Goal: Transaction & Acquisition: Book appointment/travel/reservation

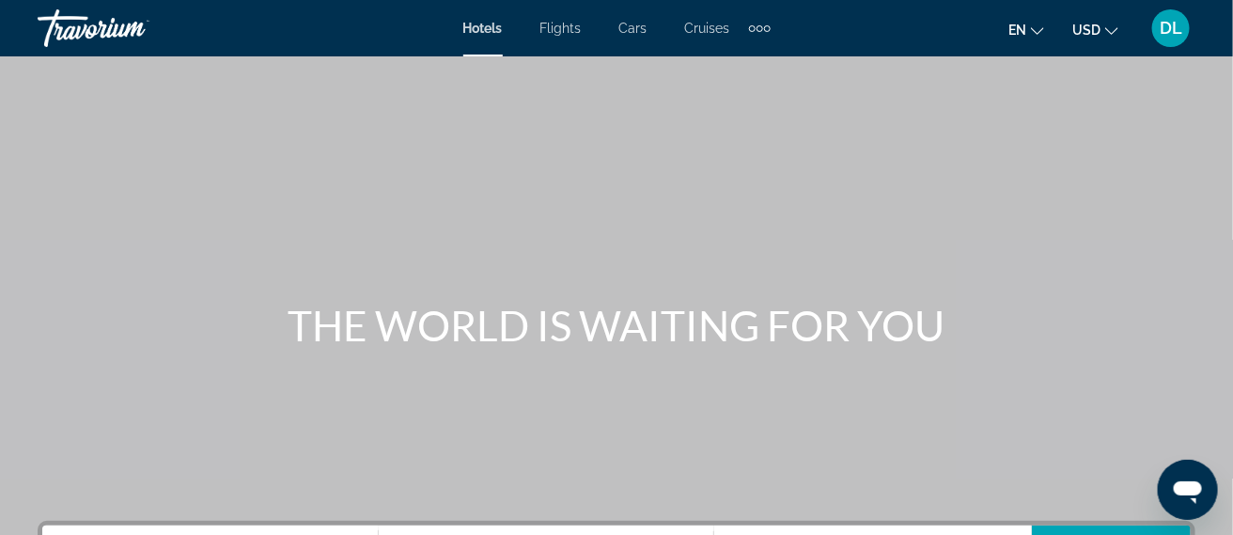
click at [858, 452] on div "Main content" at bounding box center [616, 282] width 1233 height 564
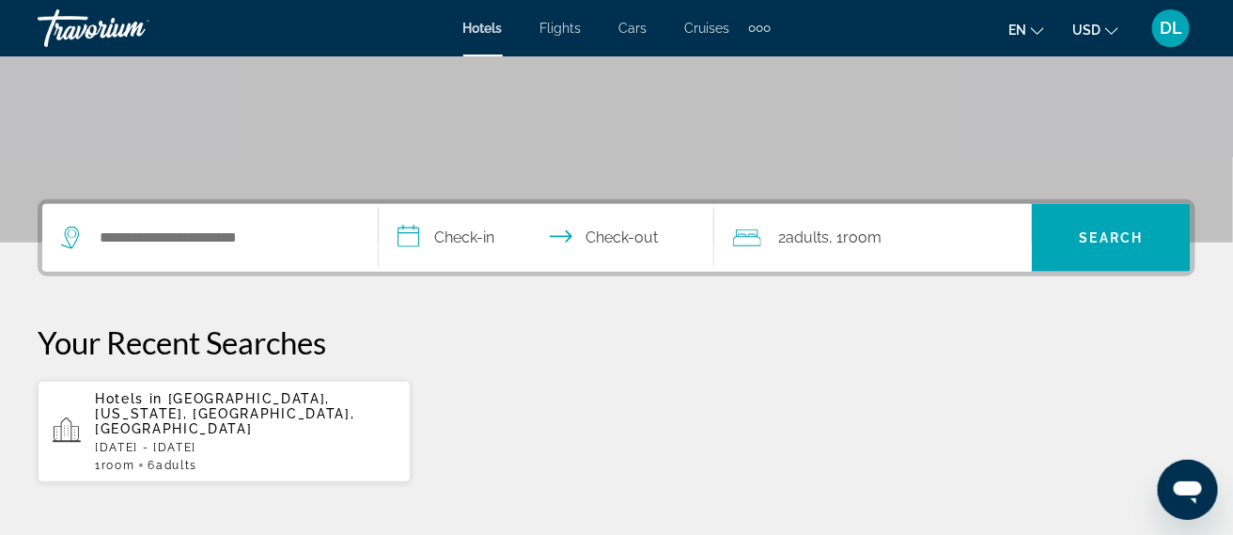
scroll to position [322, 0]
click at [238, 231] on input "Search widget" at bounding box center [224, 237] width 252 height 28
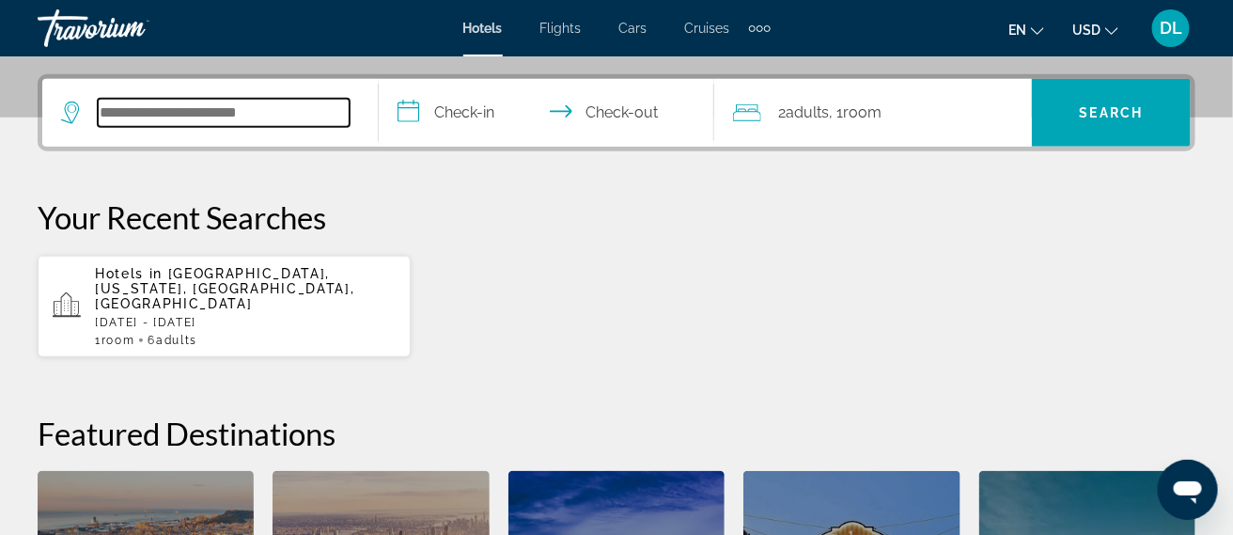
scroll to position [459, 0]
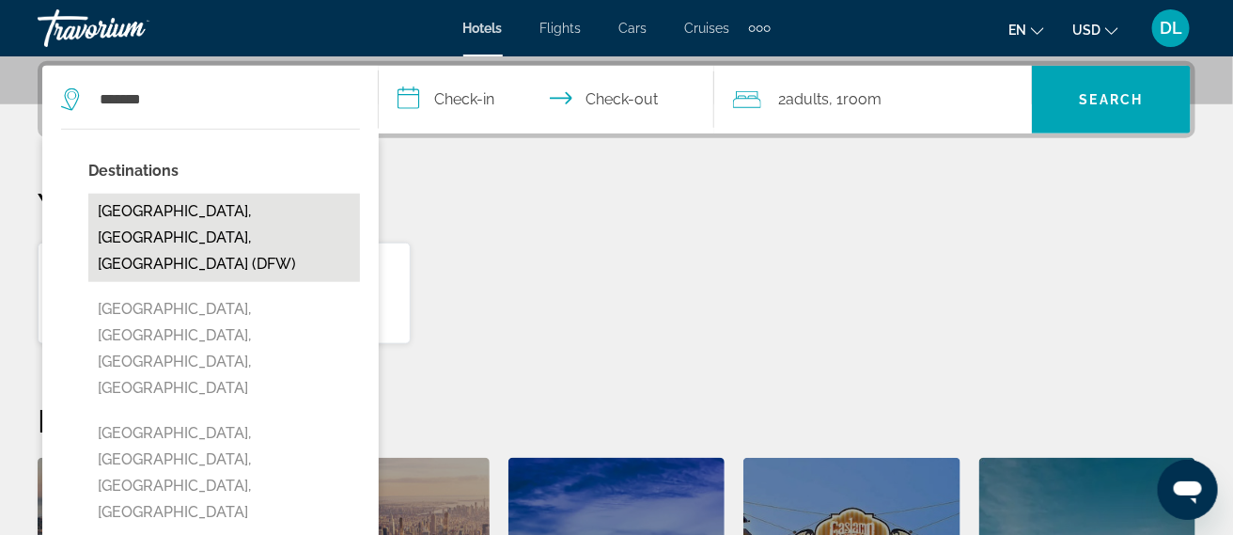
click at [263, 217] on button "[GEOGRAPHIC_DATA], [GEOGRAPHIC_DATA], [GEOGRAPHIC_DATA] (DFW)" at bounding box center [223, 238] width 271 height 88
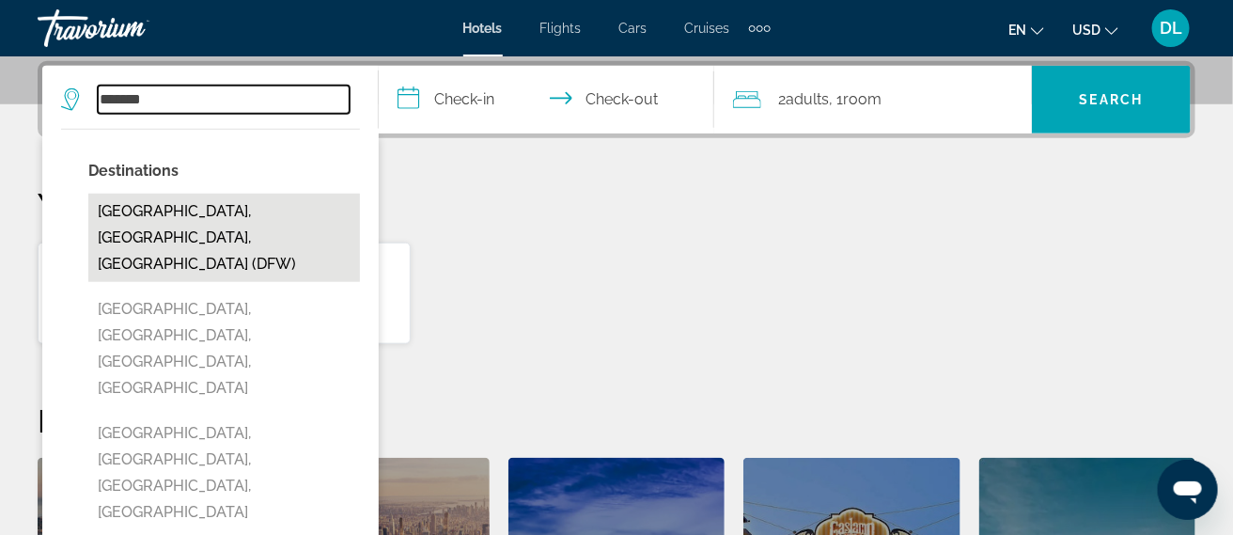
type input "**********"
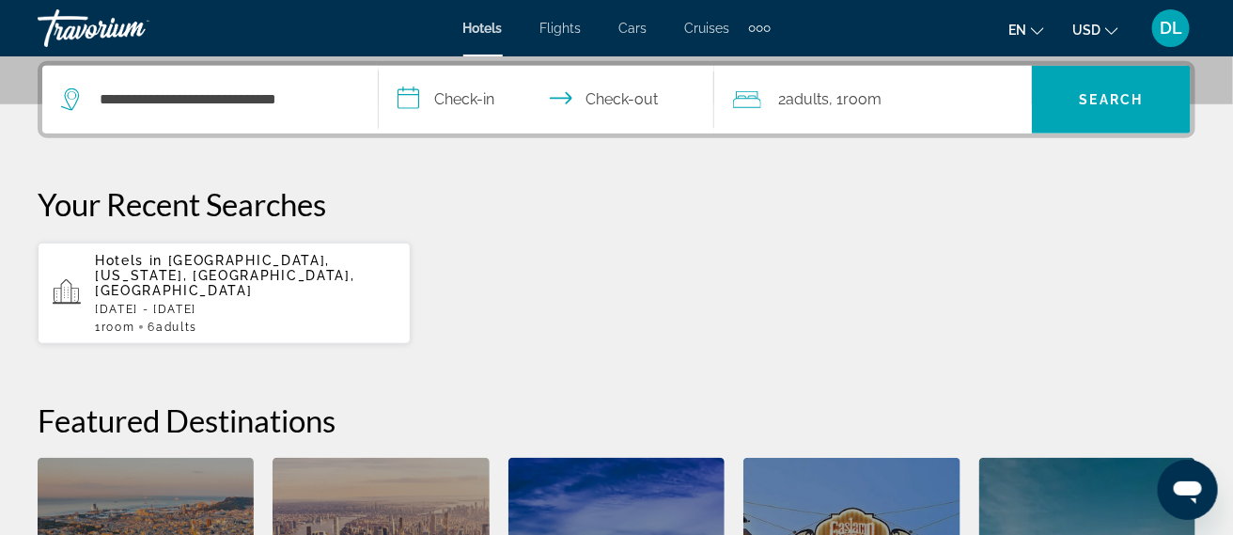
click at [457, 104] on input "**********" at bounding box center [551, 102] width 344 height 73
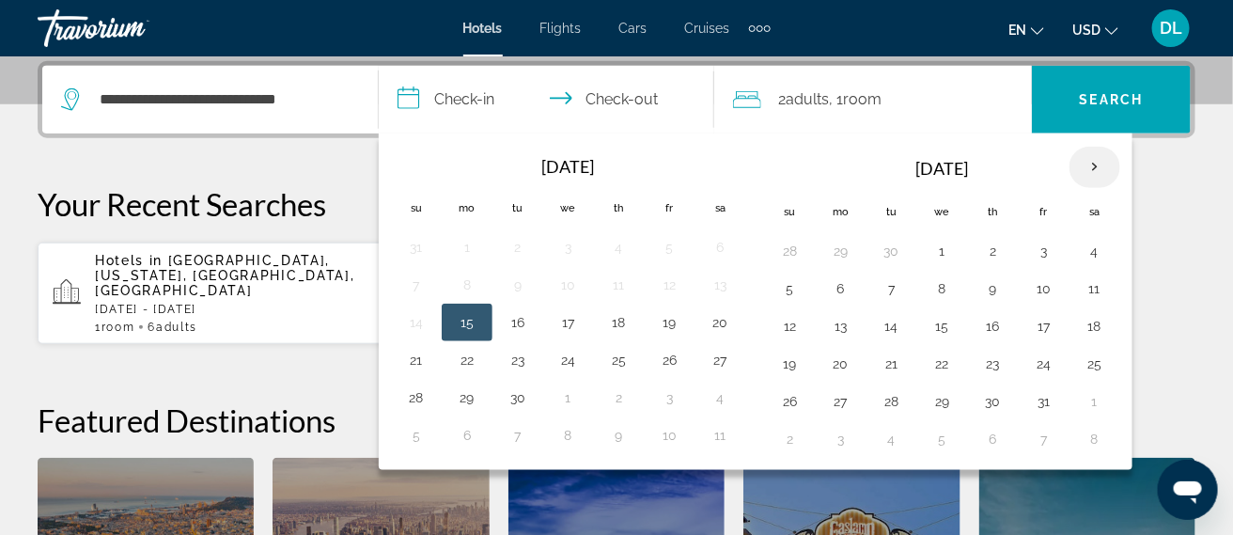
click at [1088, 179] on th "Next month" at bounding box center [1094, 167] width 51 height 41
click at [1094, 167] on th "Next month" at bounding box center [1094, 167] width 51 height 41
click at [1097, 174] on th "Next month" at bounding box center [1094, 167] width 51 height 41
click at [668, 261] on button "5" at bounding box center [670, 251] width 30 height 26
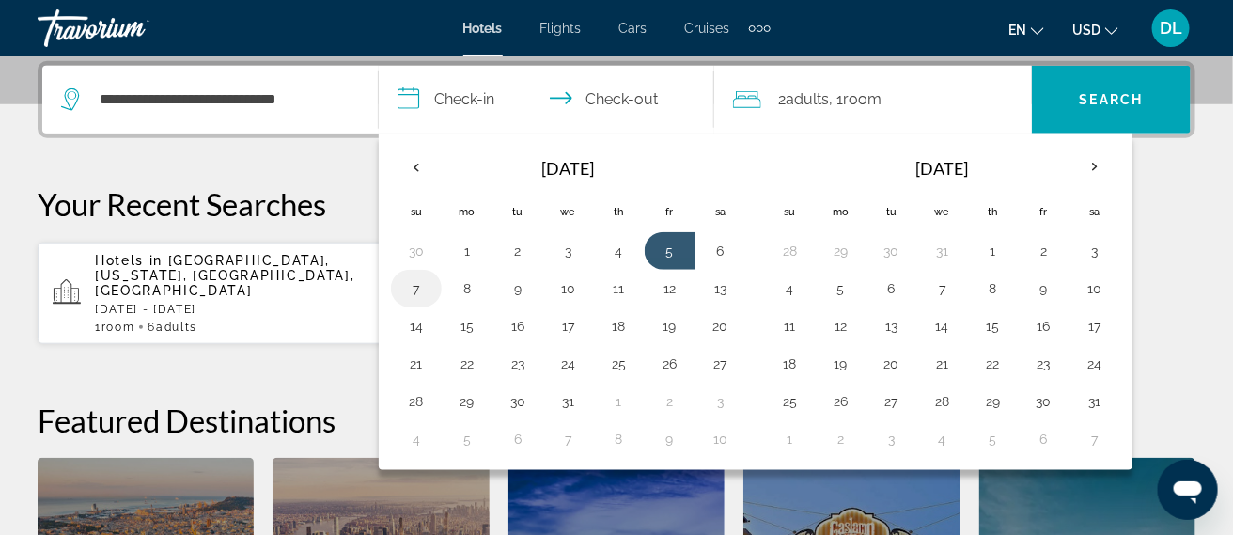
click at [415, 296] on button "7" at bounding box center [416, 288] width 30 height 26
type input "**********"
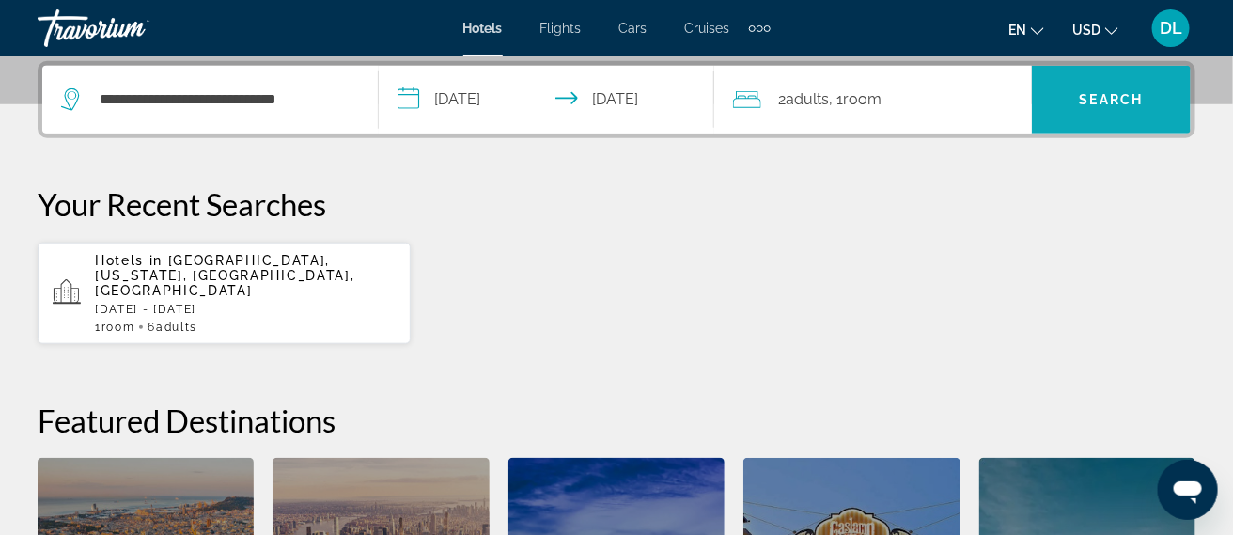
click at [1106, 109] on span "Search widget" at bounding box center [1110, 99] width 159 height 45
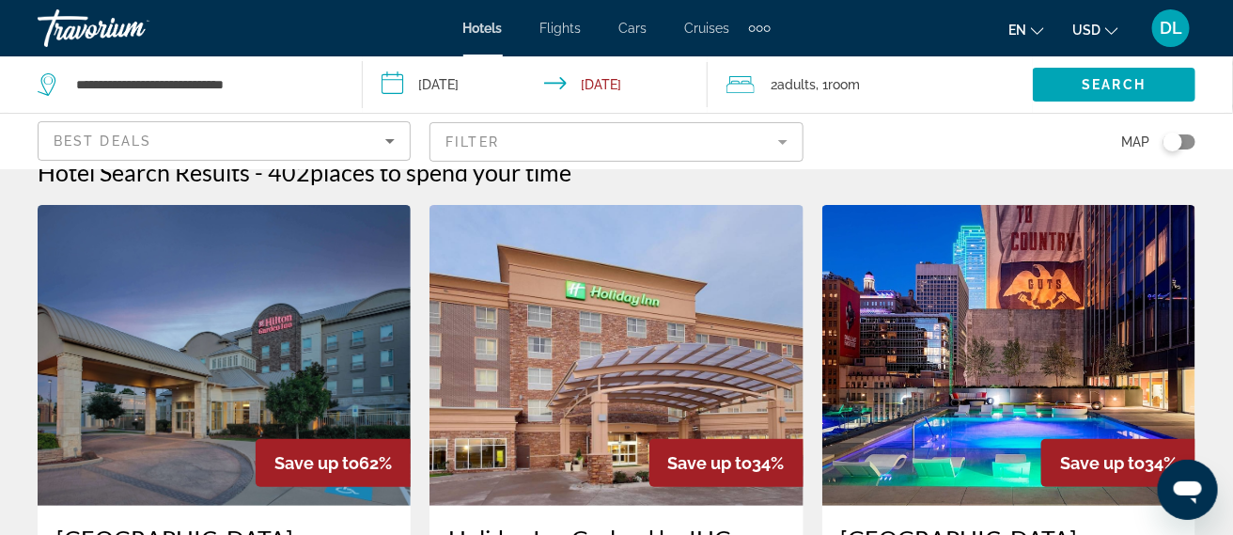
scroll to position [35, 0]
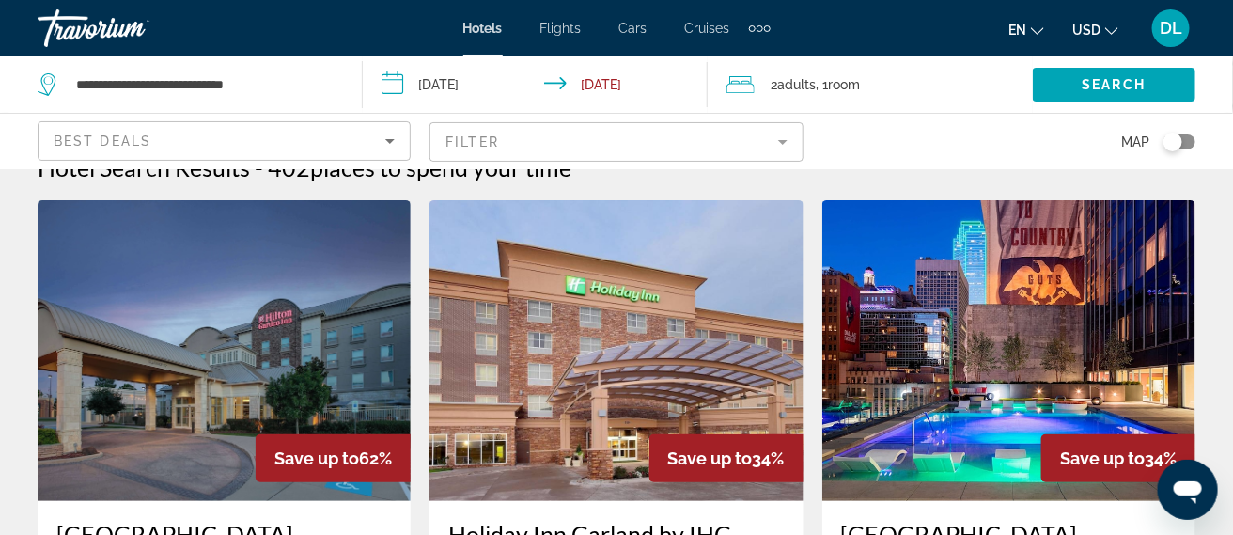
click at [356, 142] on div "Best Deals" at bounding box center [220, 141] width 332 height 23
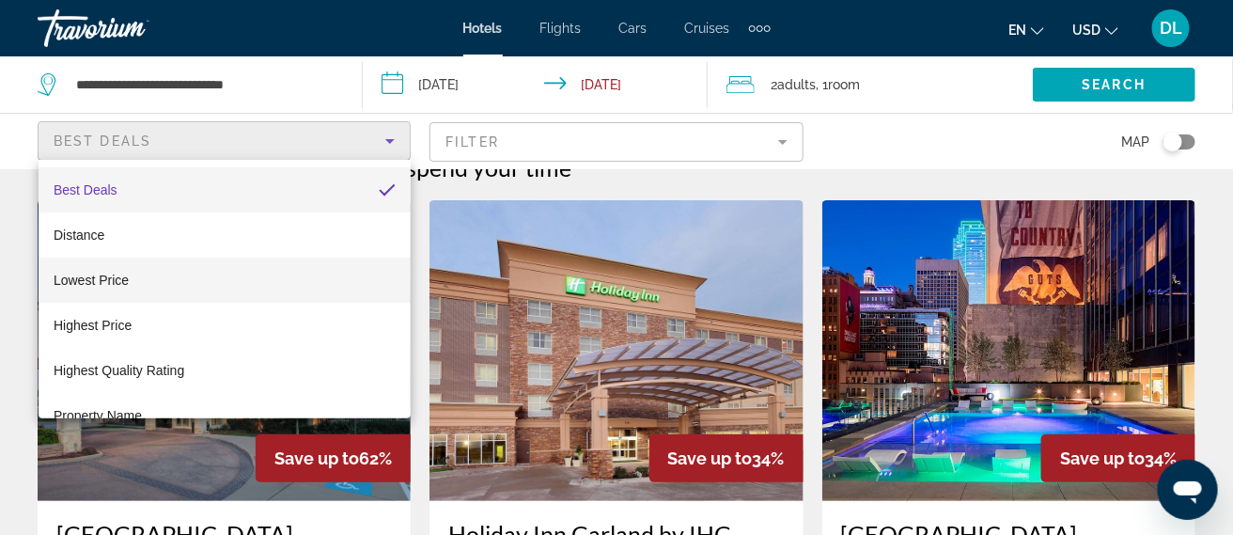
click at [120, 285] on span "Lowest Price" at bounding box center [91, 279] width 75 height 15
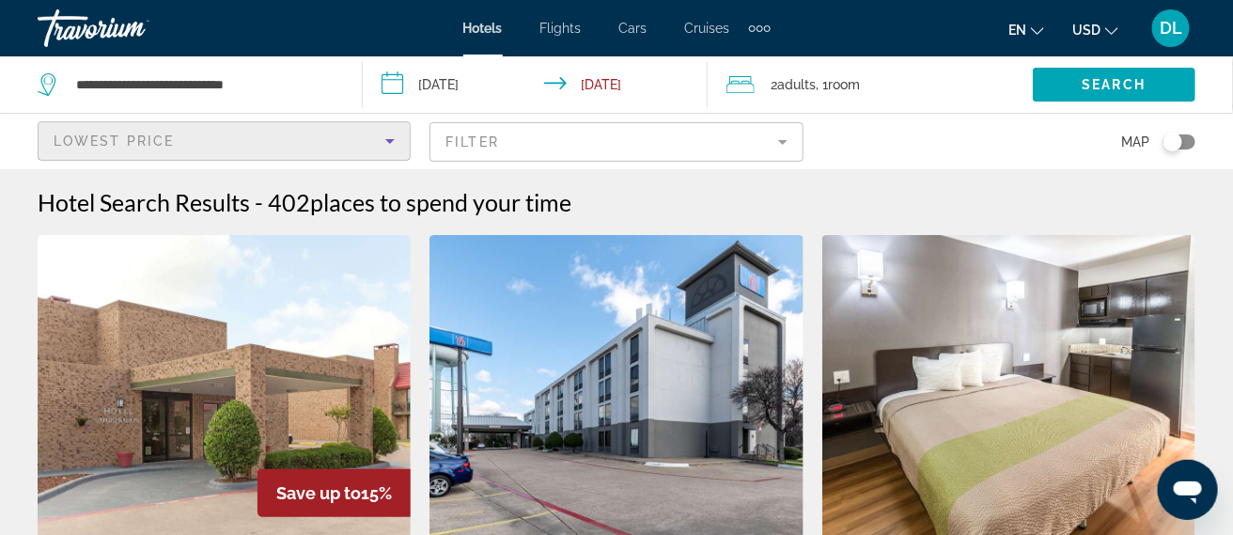
click at [757, 154] on mat-form-field "Filter" at bounding box center [615, 141] width 373 height 39
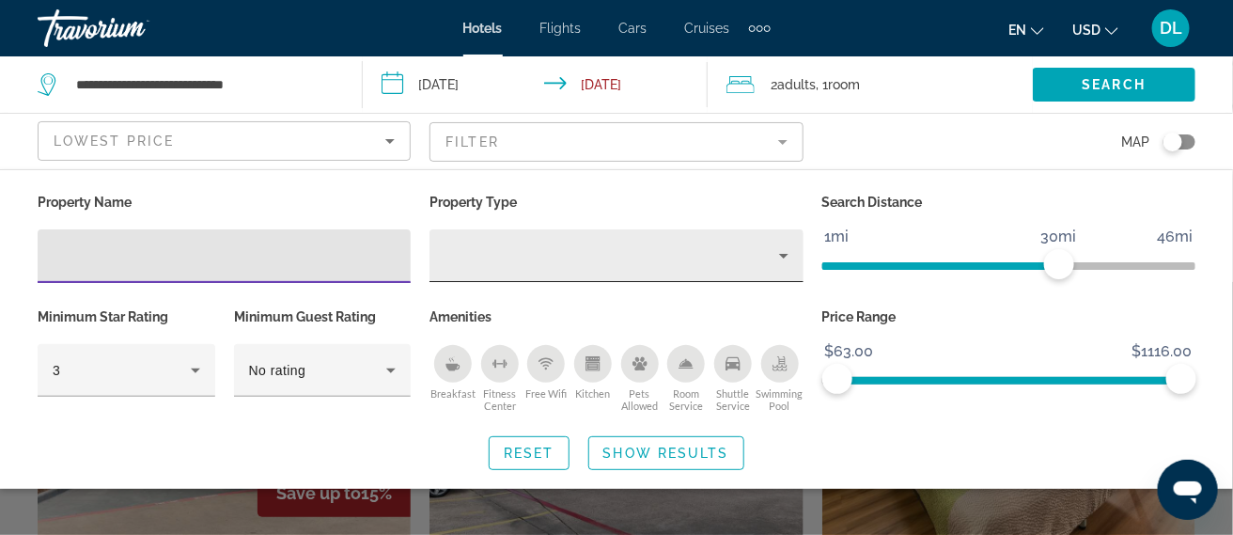
click at [746, 257] on div "Property type" at bounding box center [610, 255] width 333 height 23
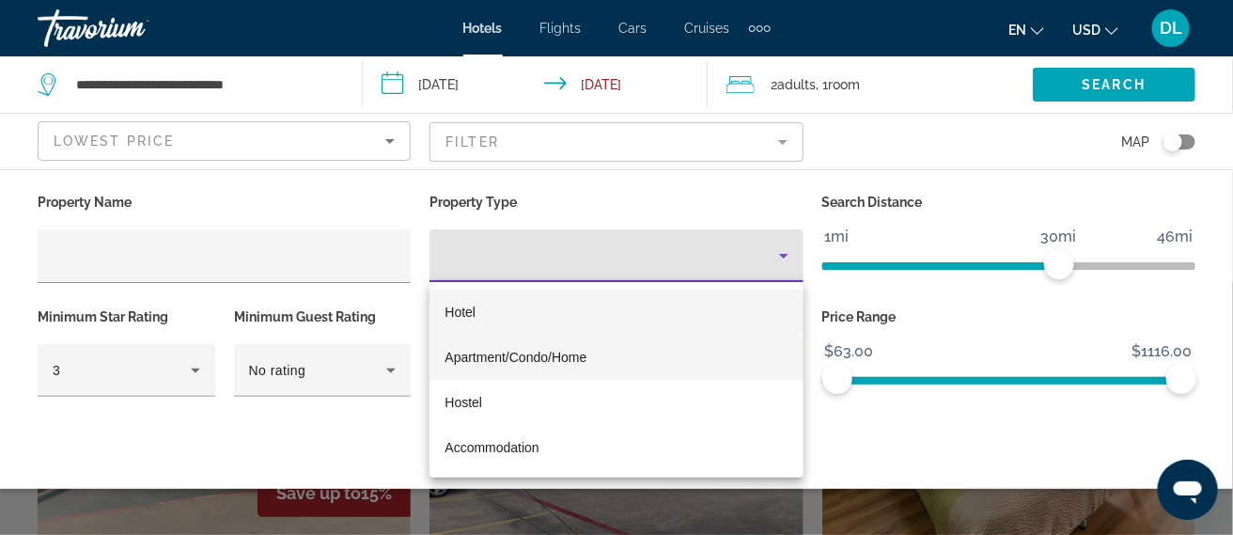
click at [598, 366] on mat-option "Apartment/Condo/Home" at bounding box center [616, 356] width 374 height 45
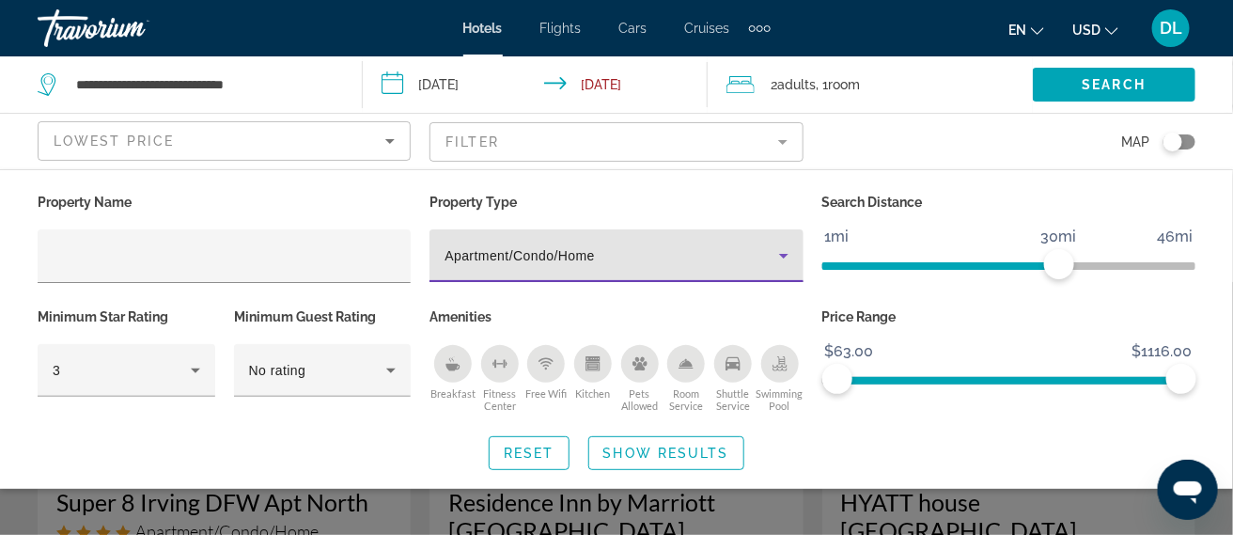
scroll to position [66, 0]
click at [658, 461] on span "Search widget" at bounding box center [666, 452] width 154 height 45
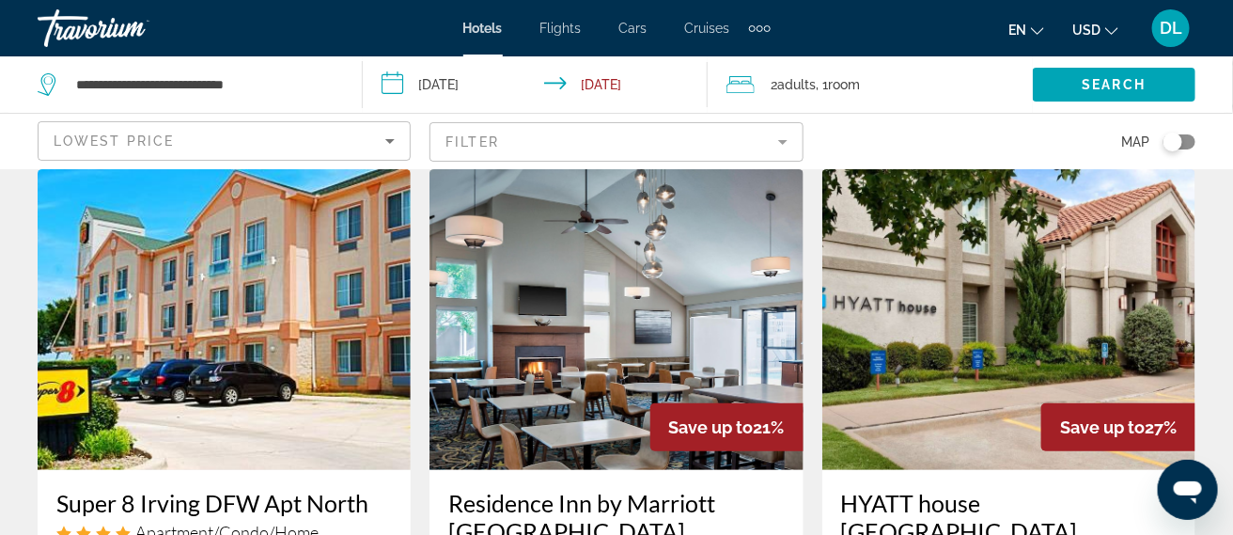
click at [704, 147] on mat-form-field "Filter" at bounding box center [615, 141] width 373 height 39
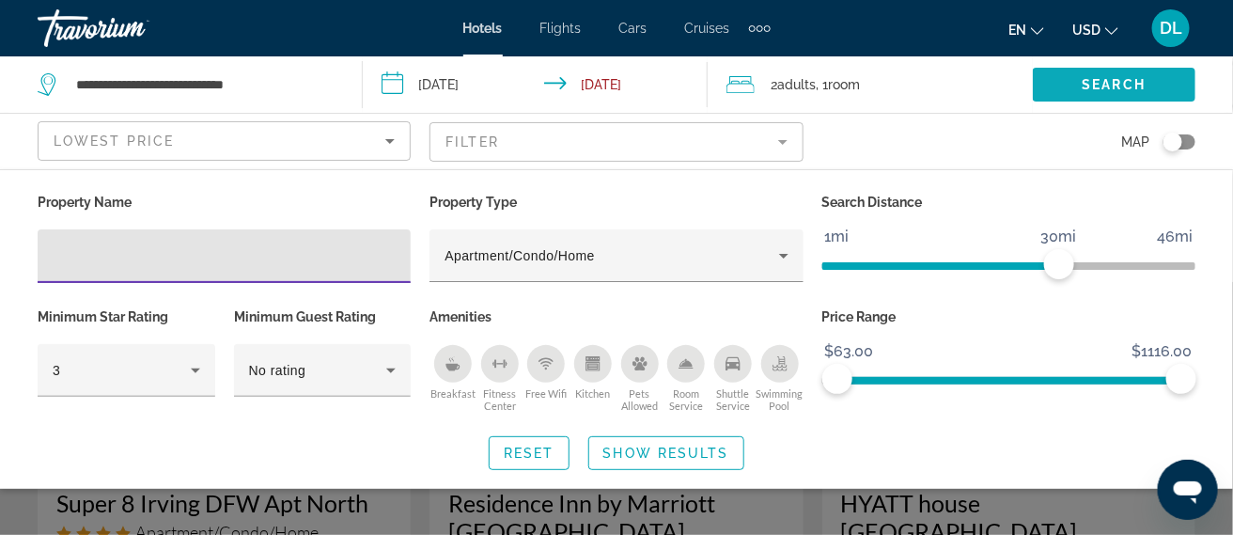
click at [1124, 87] on span "Search" at bounding box center [1114, 84] width 64 height 15
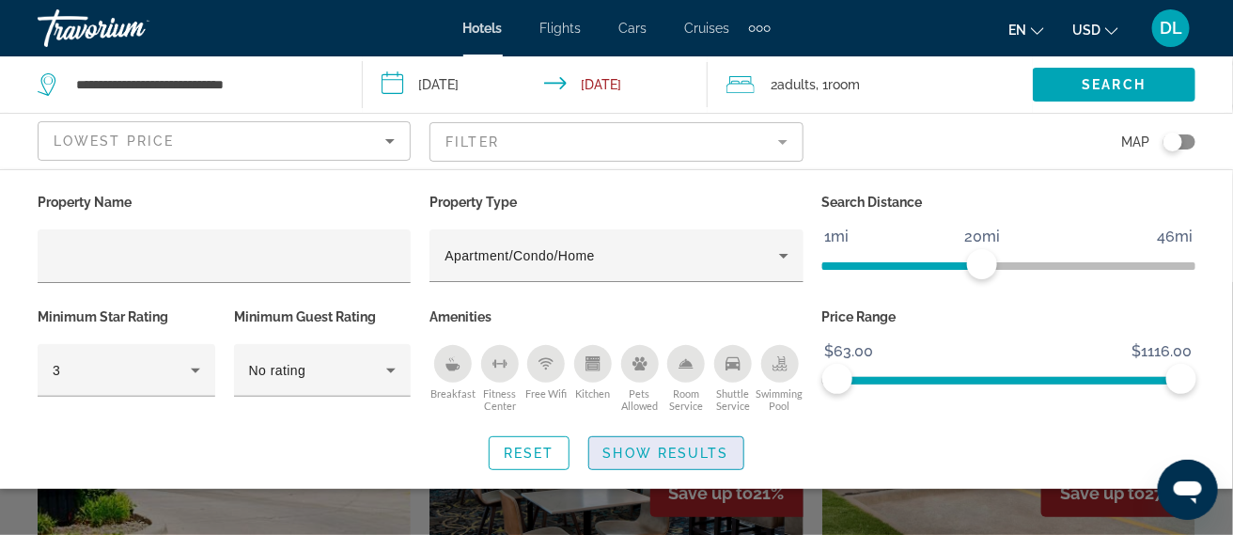
click at [713, 456] on span "Show Results" at bounding box center [666, 452] width 126 height 15
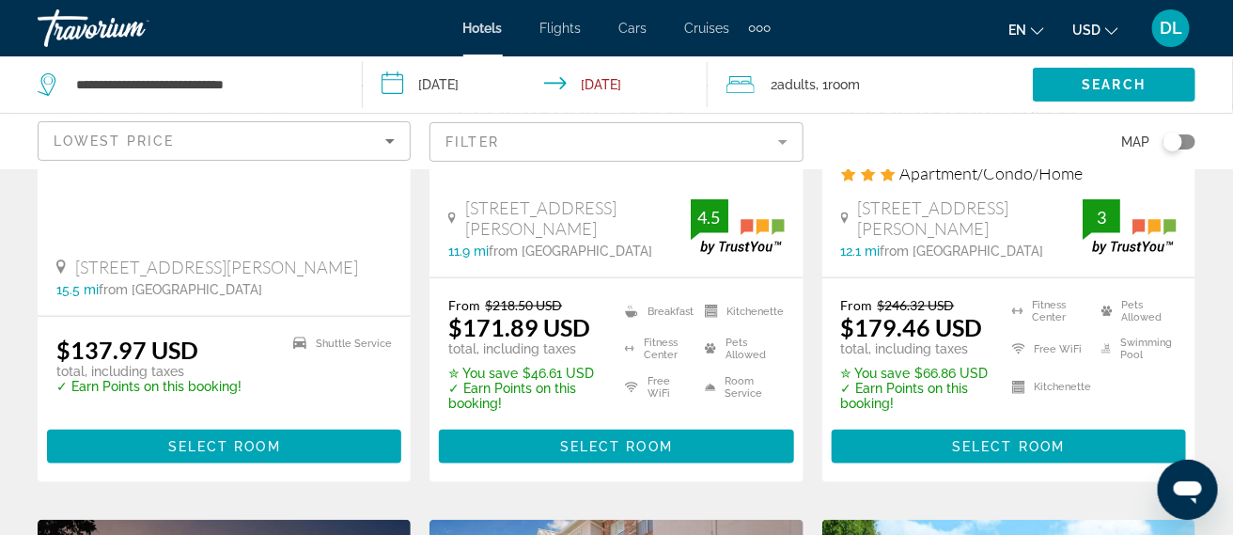
scroll to position [486, 0]
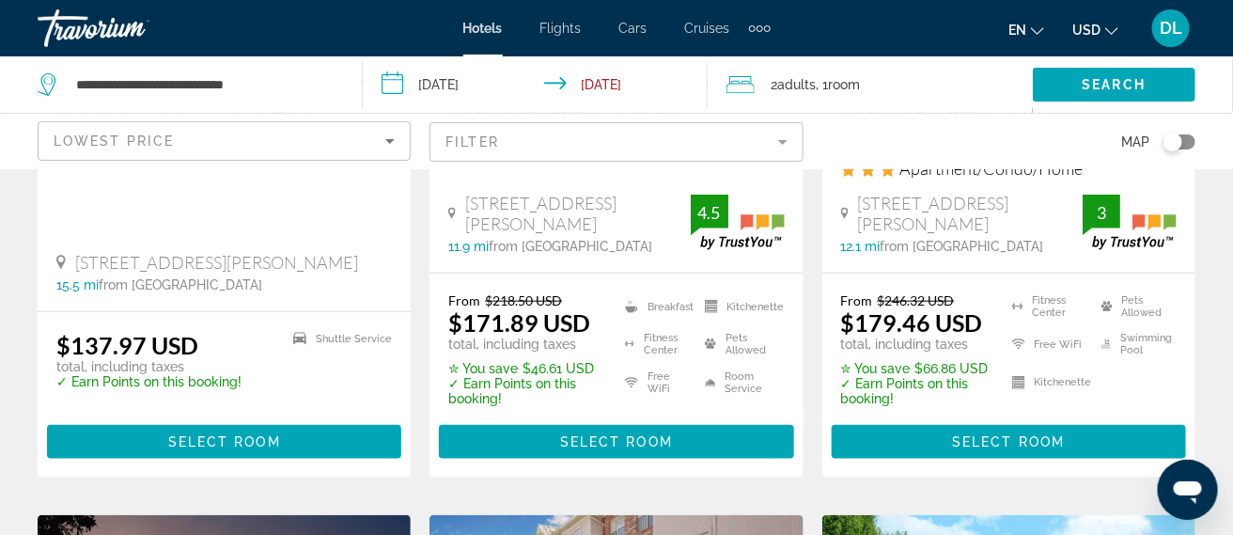
click at [788, 90] on span "Adults" at bounding box center [797, 84] width 39 height 15
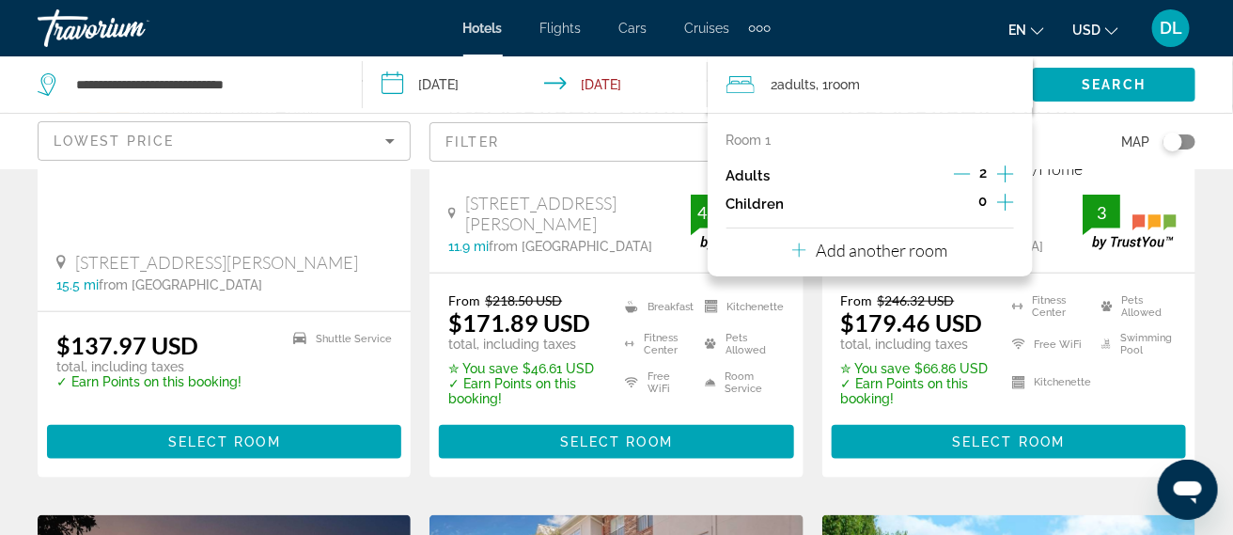
click at [1004, 177] on icon "Increment adults" at bounding box center [1005, 174] width 17 height 23
click at [1006, 181] on icon "Increment adults" at bounding box center [1005, 174] width 17 height 23
click at [1008, 179] on icon "Increment adults" at bounding box center [1005, 174] width 17 height 23
click at [1007, 178] on icon "Increment adults" at bounding box center [1005, 174] width 17 height 23
click at [1102, 92] on span "Search widget" at bounding box center [1113, 84] width 163 height 45
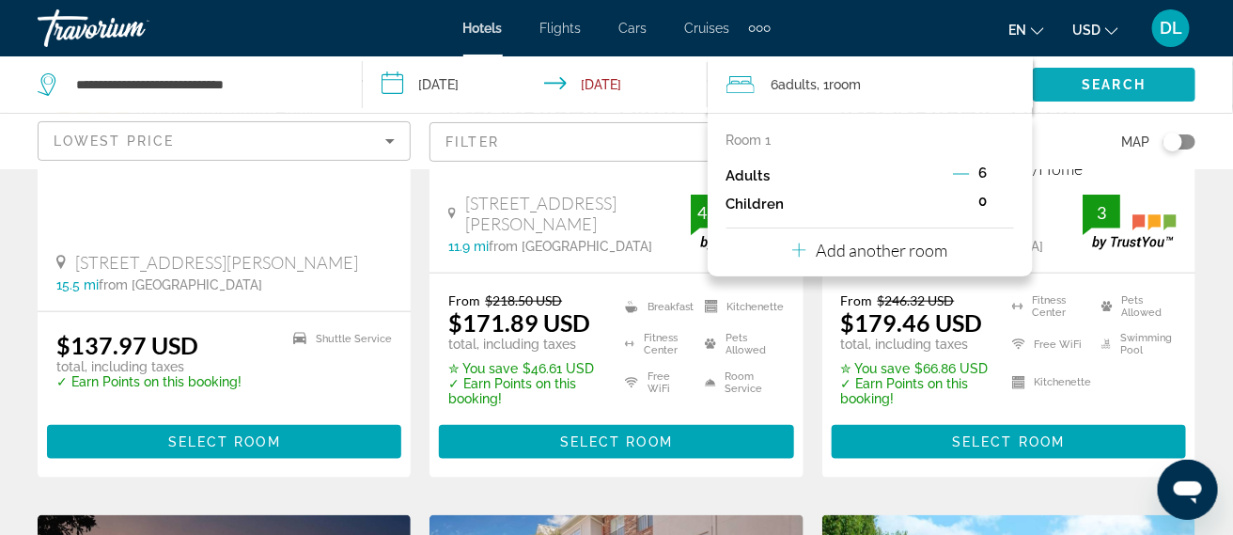
scroll to position [224, 0]
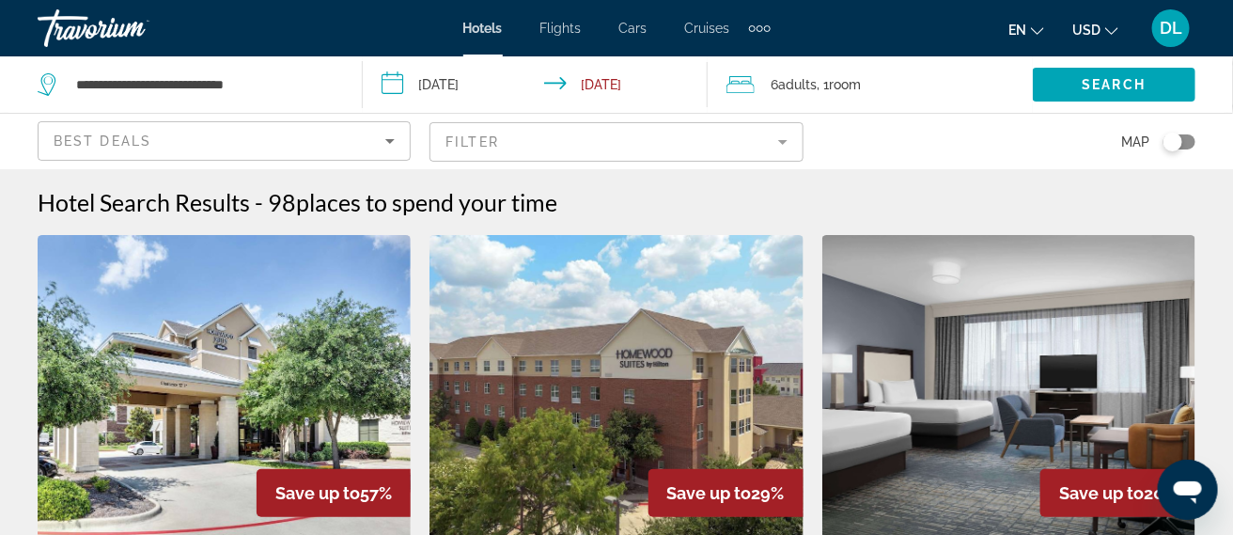
click at [749, 151] on mat-form-field "Filter" at bounding box center [615, 141] width 373 height 39
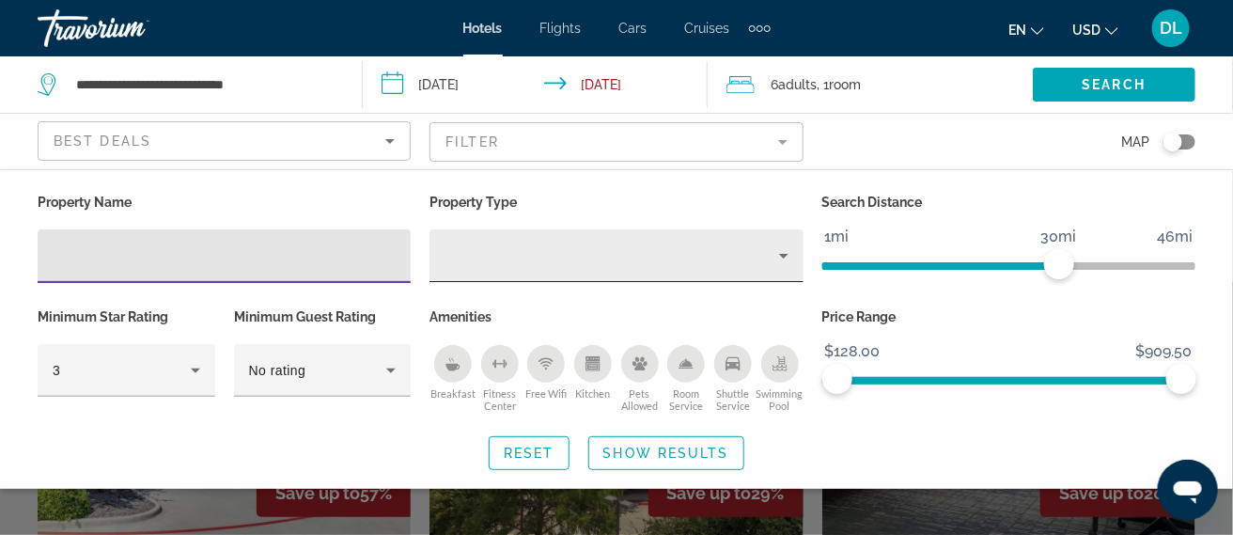
click at [745, 260] on div "Property type" at bounding box center [610, 255] width 333 height 23
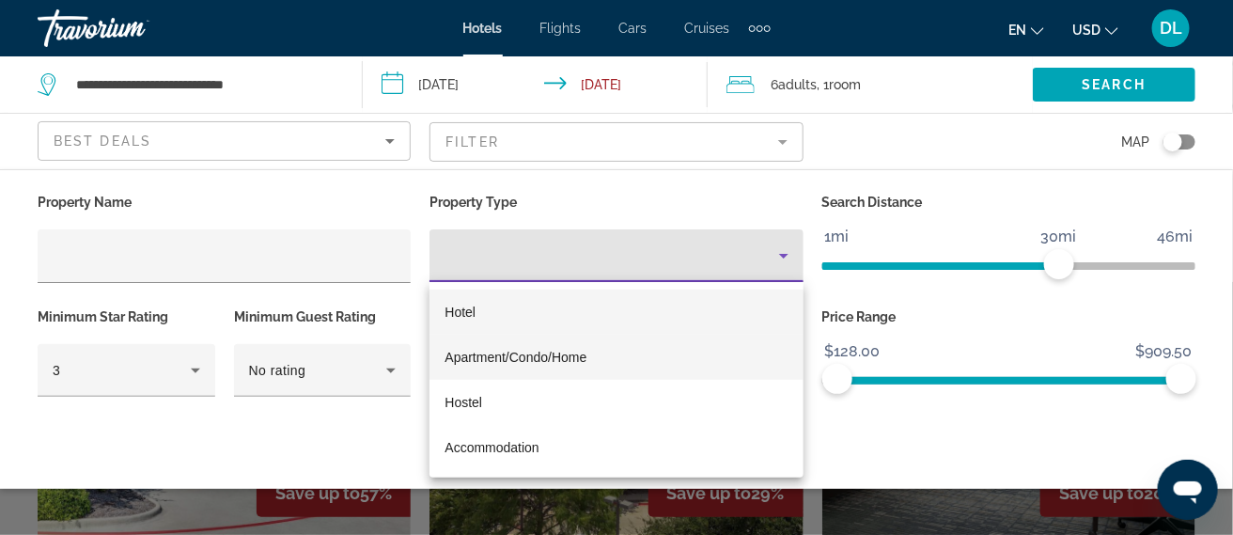
click at [578, 370] on mat-option "Apartment/Condo/Home" at bounding box center [616, 356] width 374 height 45
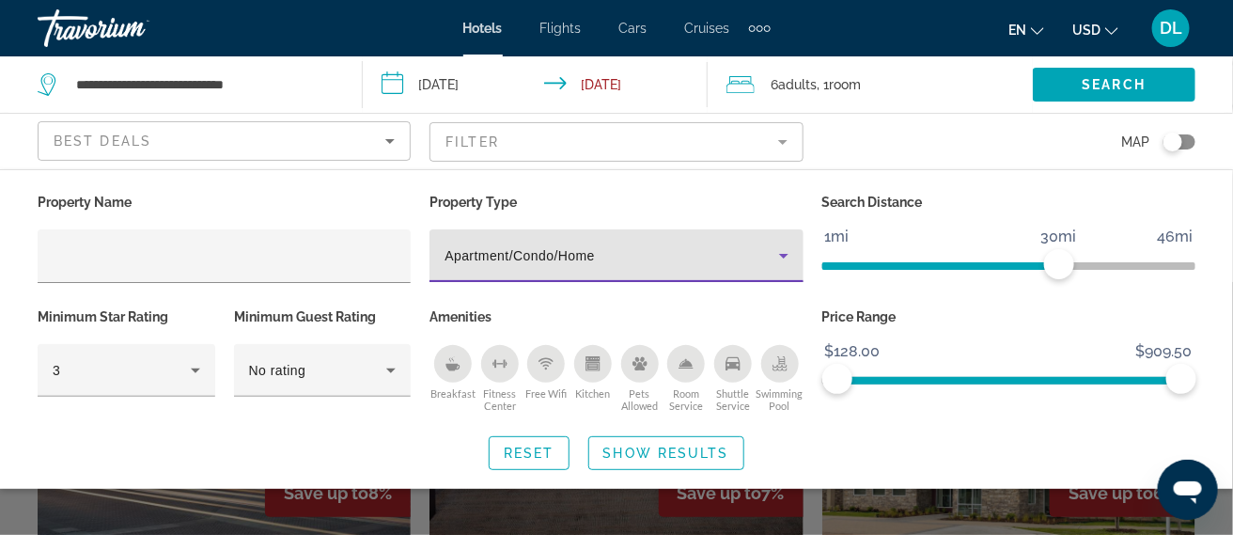
click at [919, 163] on div "Map" at bounding box center [1008, 141] width 373 height 55
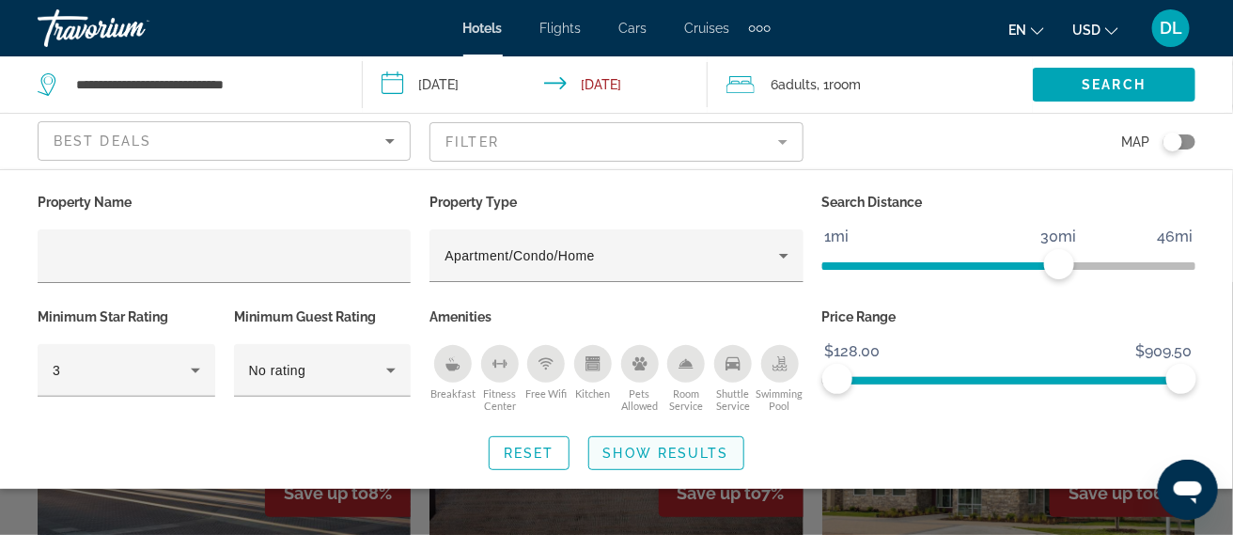
click at [690, 465] on span "Search widget" at bounding box center [666, 452] width 154 height 45
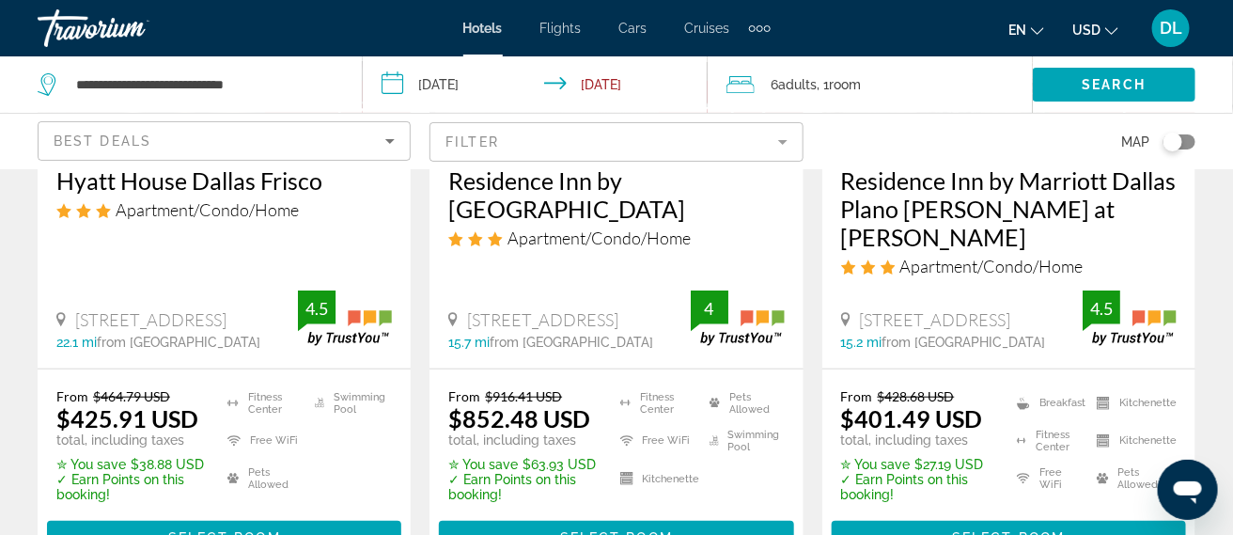
scroll to position [389, 0]
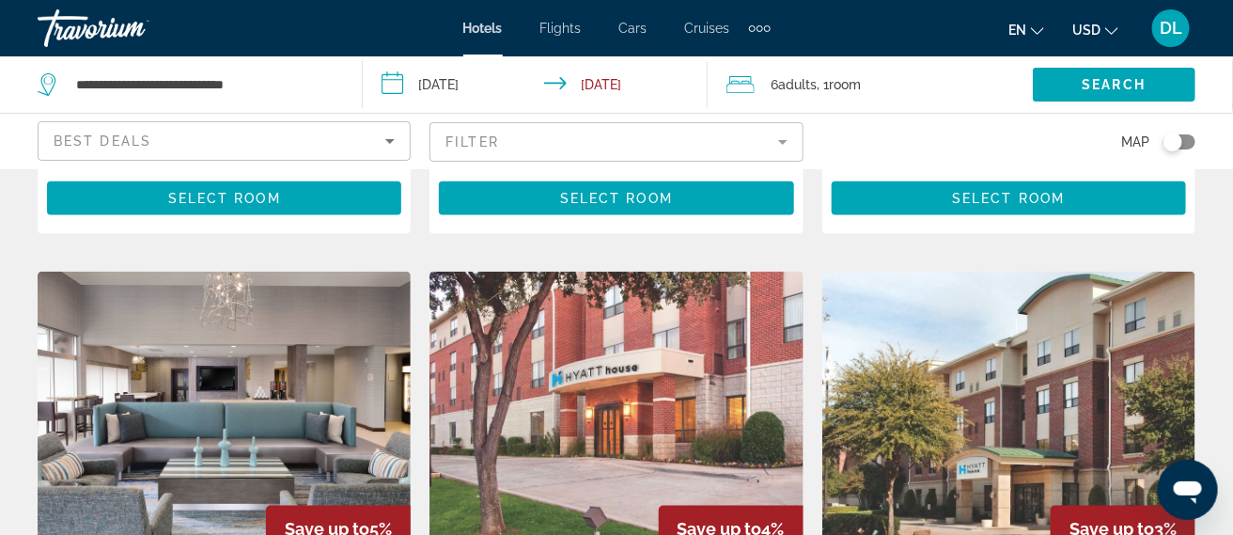
click at [992, 433] on img "Main content" at bounding box center [1008, 421] width 373 height 301
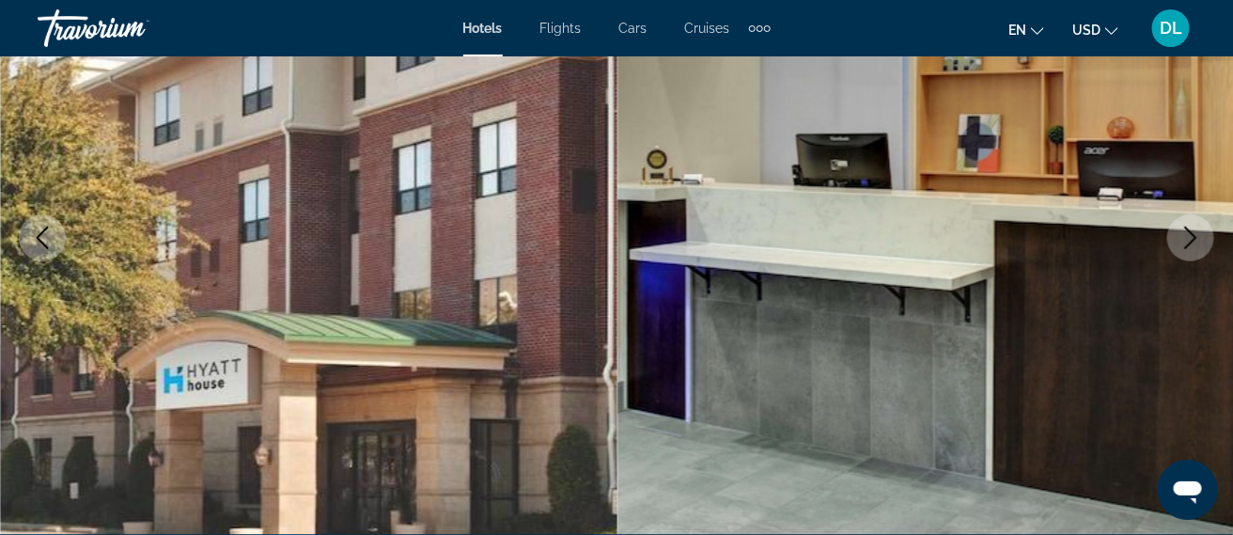
scroll to position [267, 0]
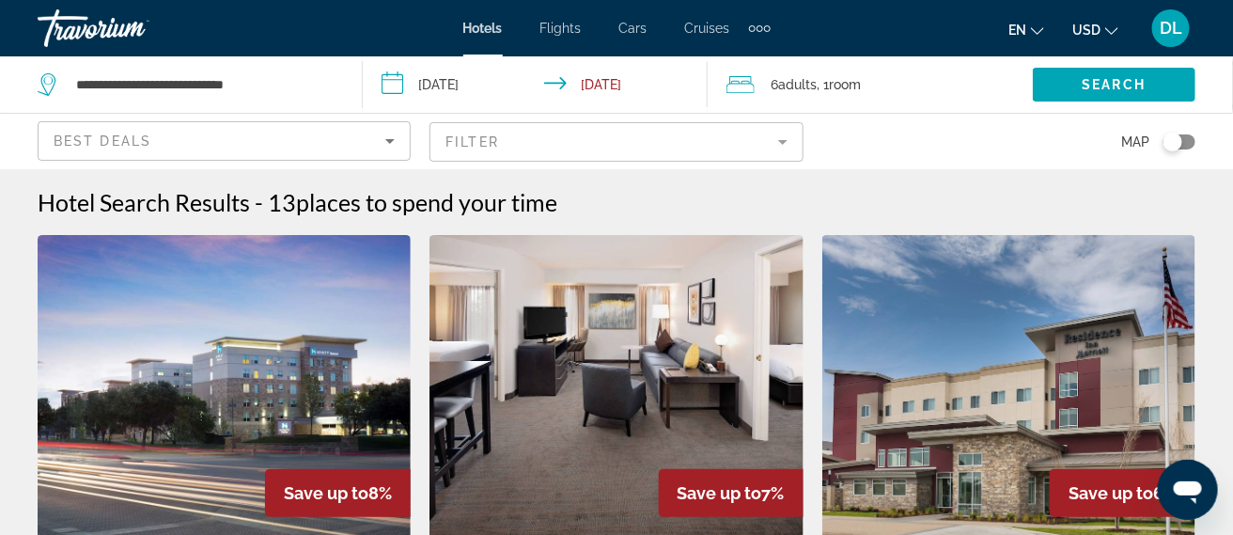
click at [354, 139] on div "Best Deals" at bounding box center [220, 141] width 332 height 23
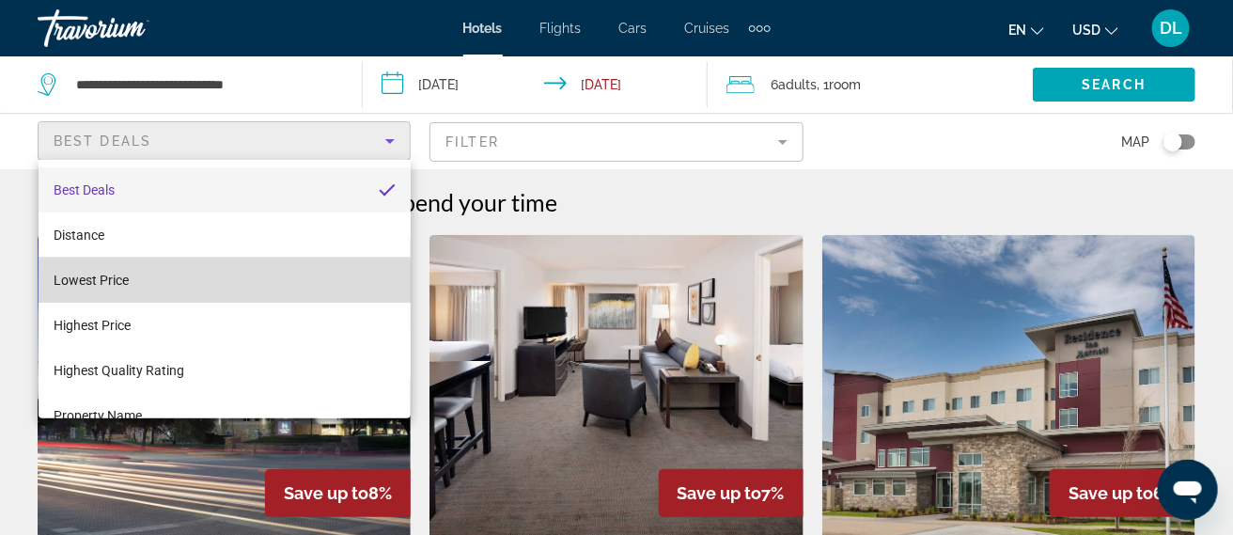
click at [133, 283] on mat-option "Lowest Price" at bounding box center [225, 279] width 372 height 45
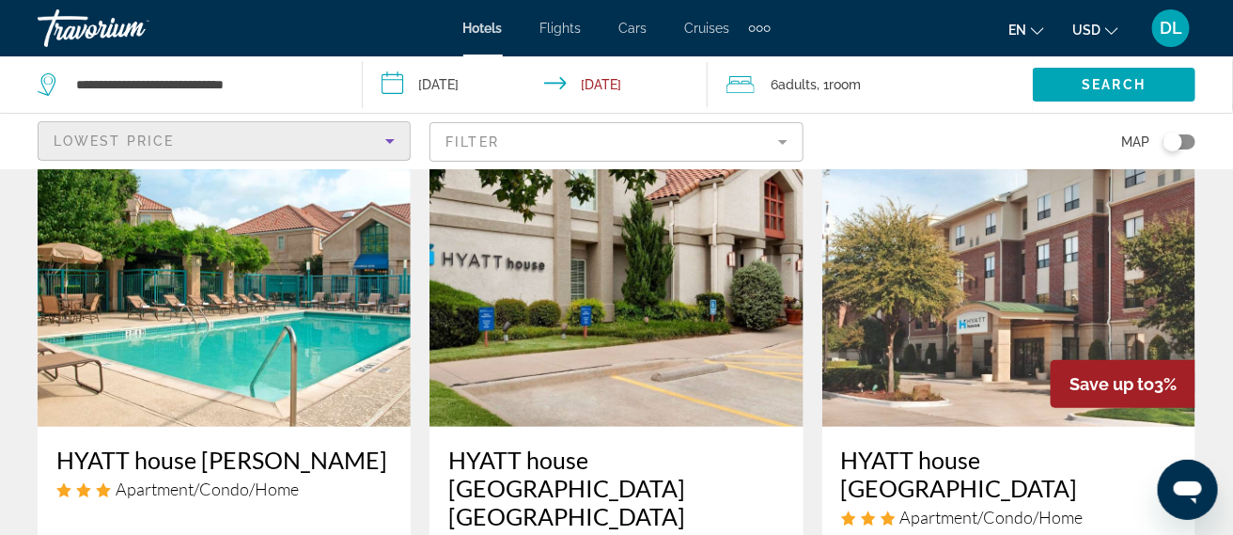
scroll to position [108, 0]
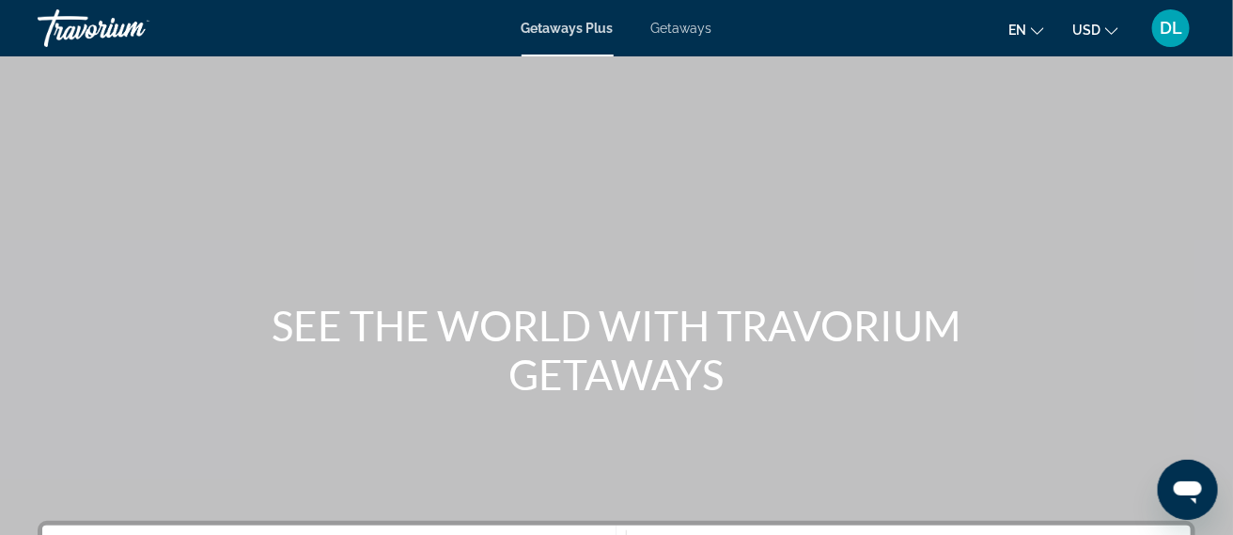
click at [677, 23] on span "Getaways" at bounding box center [681, 28] width 61 height 15
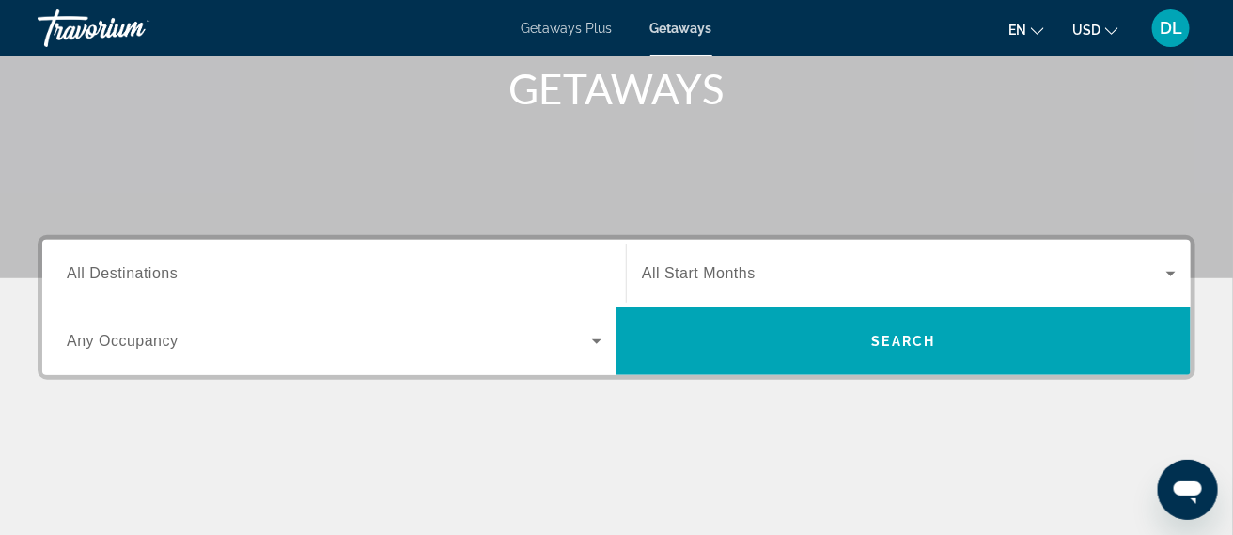
scroll to position [289, 0]
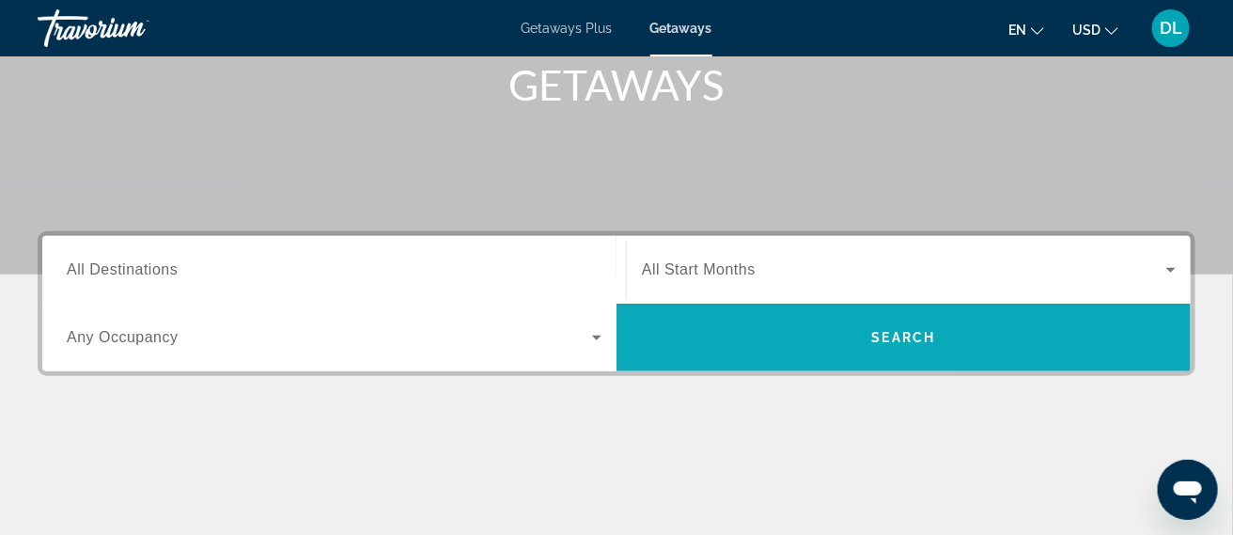
click at [880, 342] on span "Search" at bounding box center [904, 337] width 64 height 15
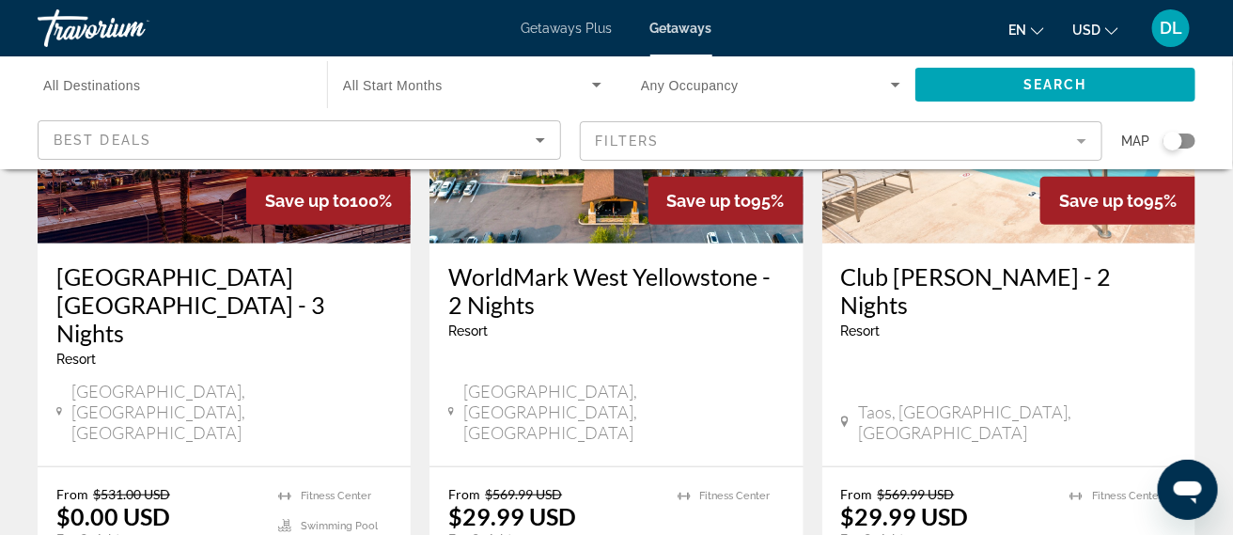
scroll to position [298, 0]
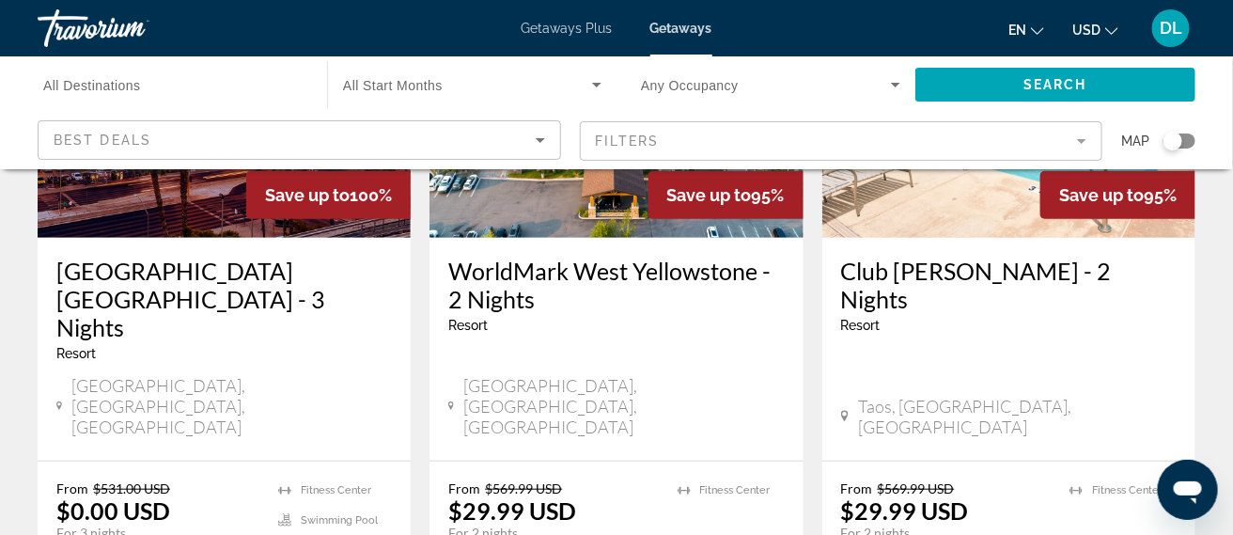
click at [203, 210] on img "Main content" at bounding box center [224, 87] width 373 height 301
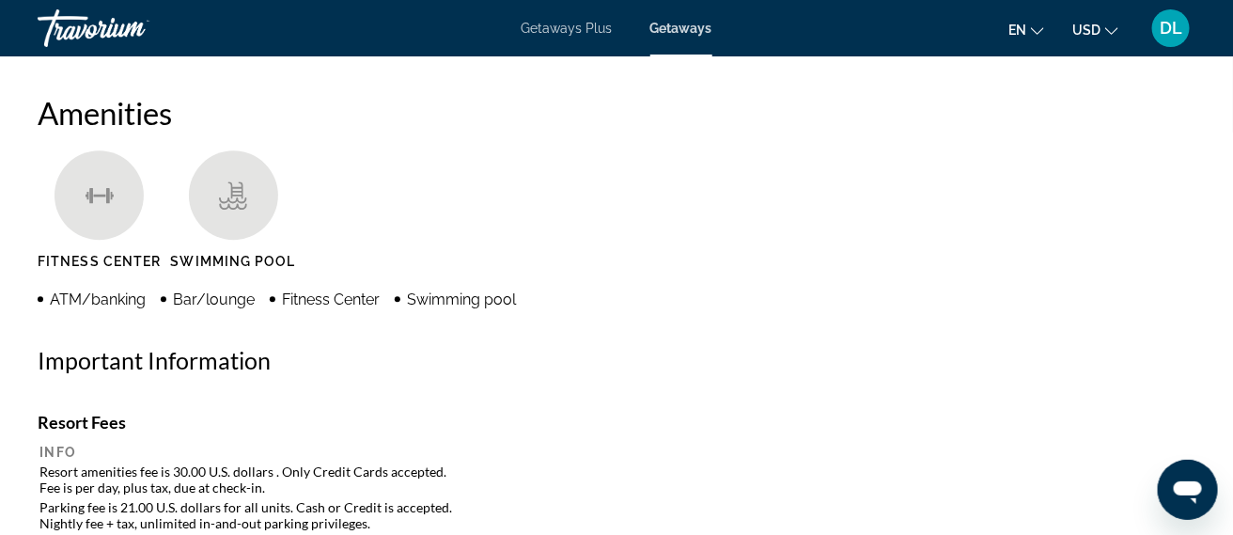
scroll to position [1749, 0]
